Goal: Information Seeking & Learning: Learn about a topic

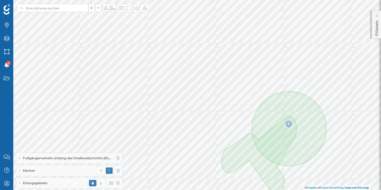
scroll to position [0, 51]
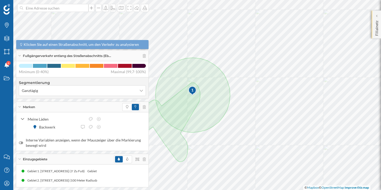
click at [376, 23] on p "Filialnetz" at bounding box center [376, 27] width 5 height 17
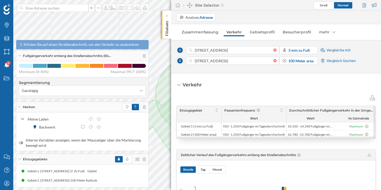
drag, startPoint x: 238, startPoint y: 140, endPoint x: 242, endPoint y: 140, distance: 3.4
click at [242, 139] on div "Einzugsgebiet Passantenfrequenz Durchschnittlicher Fußgängerverkehr in der Umge…" at bounding box center [275, 122] width 198 height 33
drag, startPoint x: 228, startPoint y: 140, endPoint x: 231, endPoint y: 140, distance: 2.9
click at [231, 139] on div "Einzugsgebiet Passantenfrequenz Durchschnittlicher Fußgängerverkehr in der Umge…" at bounding box center [275, 122] width 199 height 33
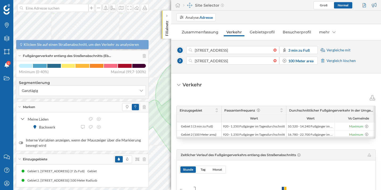
drag, startPoint x: 230, startPoint y: 146, endPoint x: 230, endPoint y: 143, distance: 3.0
drag, startPoint x: 229, startPoint y: 140, endPoint x: 236, endPoint y: 140, distance: 7.2
click at [236, 139] on div "Einzugsgebiet Passantenfrequenz Durchschnittlicher Fußgängerverkehr in der Umge…" at bounding box center [275, 122] width 199 height 33
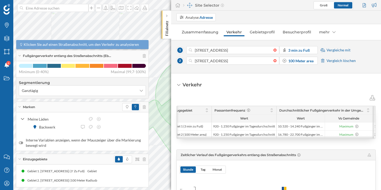
scroll to position [0, 9]
click at [367, 112] on icon at bounding box center [368, 111] width 4 height 3
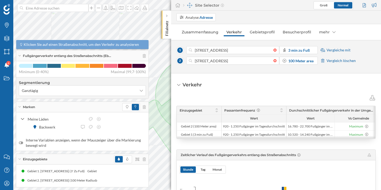
click at [18, 56] on div "Fußgängerverkehr entlang des Straßenabschnitts (Eb…" at bounding box center [82, 56] width 132 height 11
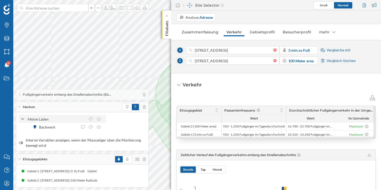
click at [23, 117] on icon at bounding box center [23, 119] width 4 height 5
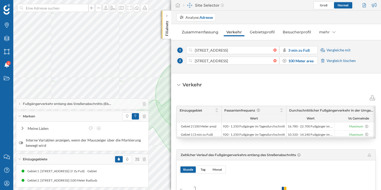
click at [21, 159] on div "Einzugsgebiete" at bounding box center [82, 159] width 132 height 11
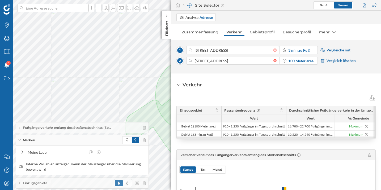
click at [20, 139] on div "Marken" at bounding box center [82, 140] width 132 height 11
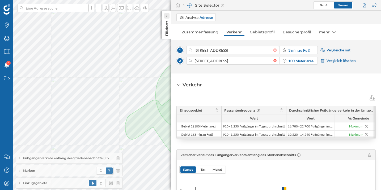
click at [167, 16] on div at bounding box center [166, 15] width 5 height 5
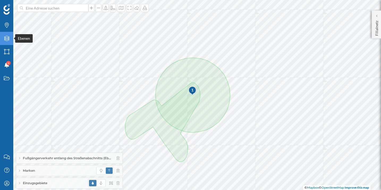
click at [9, 39] on icon "Ebenen" at bounding box center [6, 38] width 7 height 5
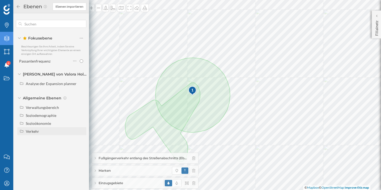
click at [39, 135] on div "Verkehr" at bounding box center [51, 131] width 69 height 8
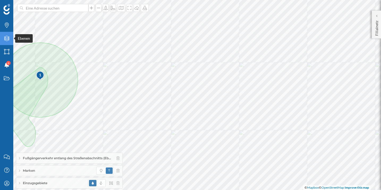
click at [7, 38] on icon "Ebenen" at bounding box center [6, 38] width 7 height 5
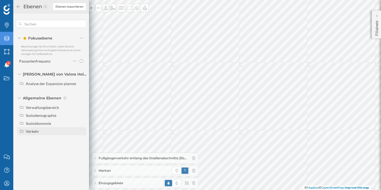
click at [51, 133] on div "Verkehr" at bounding box center [55, 132] width 59 height 6
